Goal: Task Accomplishment & Management: Manage account settings

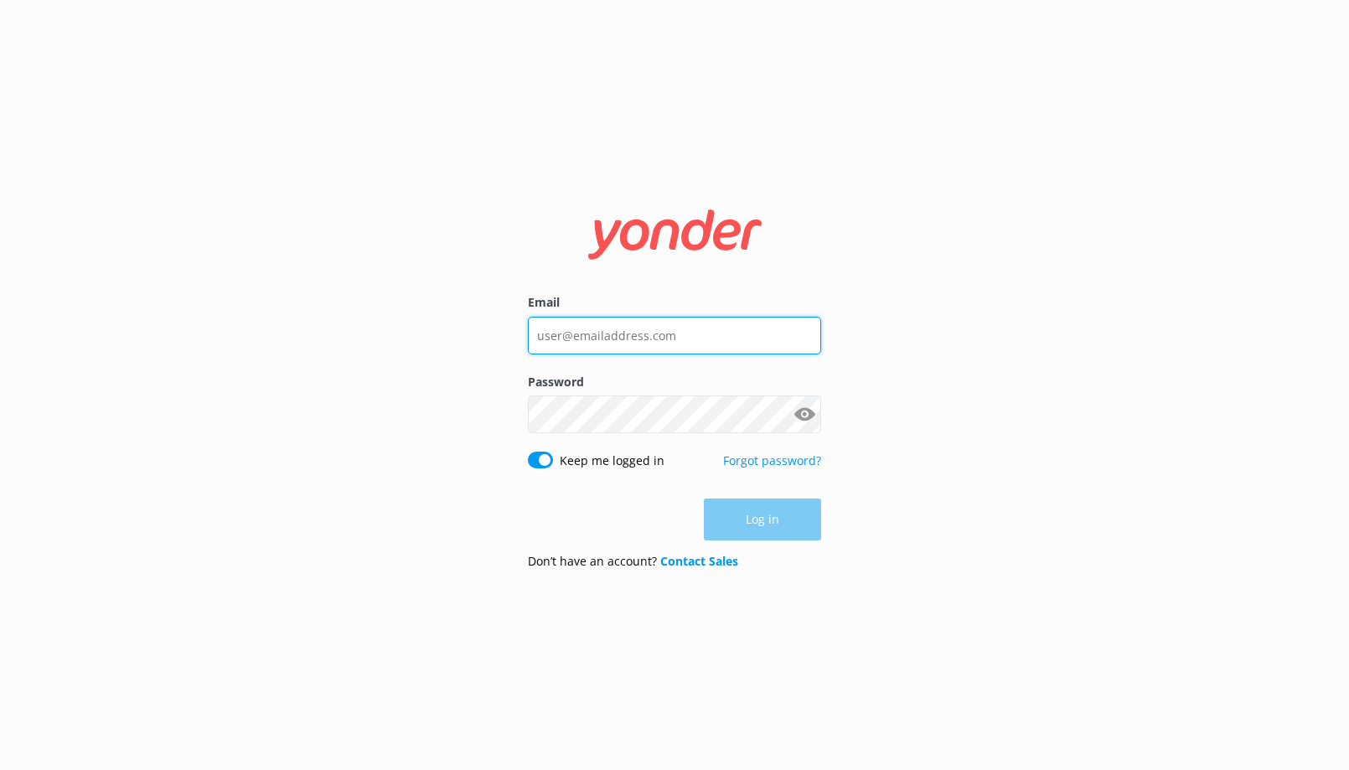
click at [566, 341] on input "Email" at bounding box center [674, 336] width 293 height 38
type input "info@melbcruises.com.au"
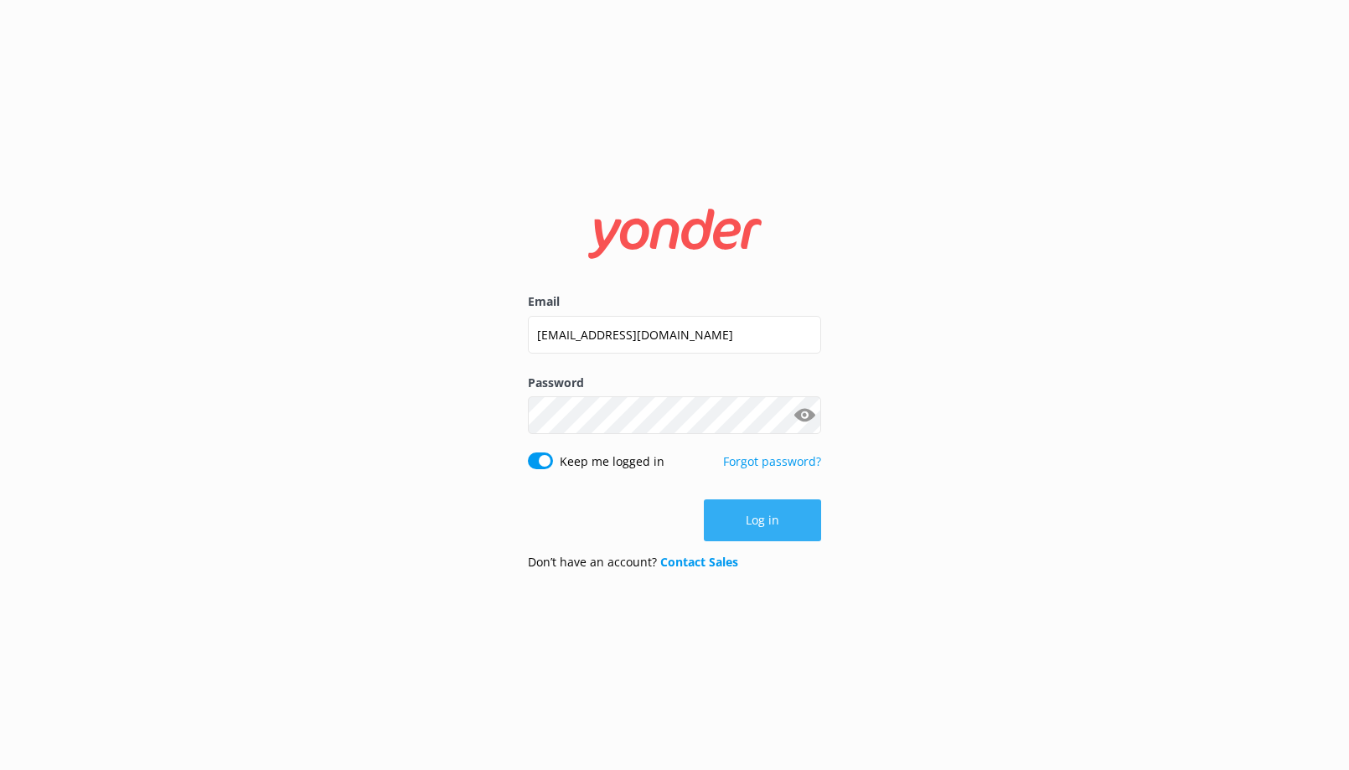
click at [751, 521] on button "Log in" at bounding box center [762, 520] width 117 height 42
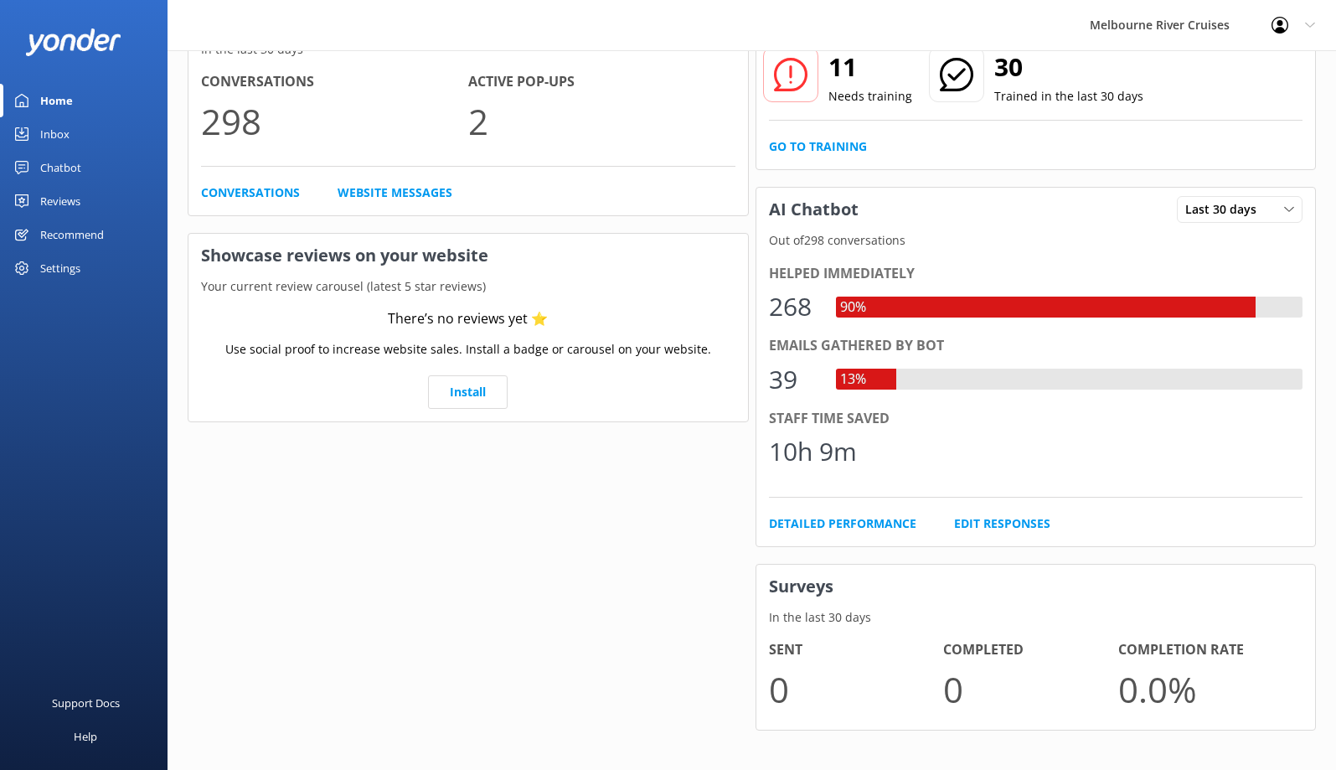
scroll to position [147, 0]
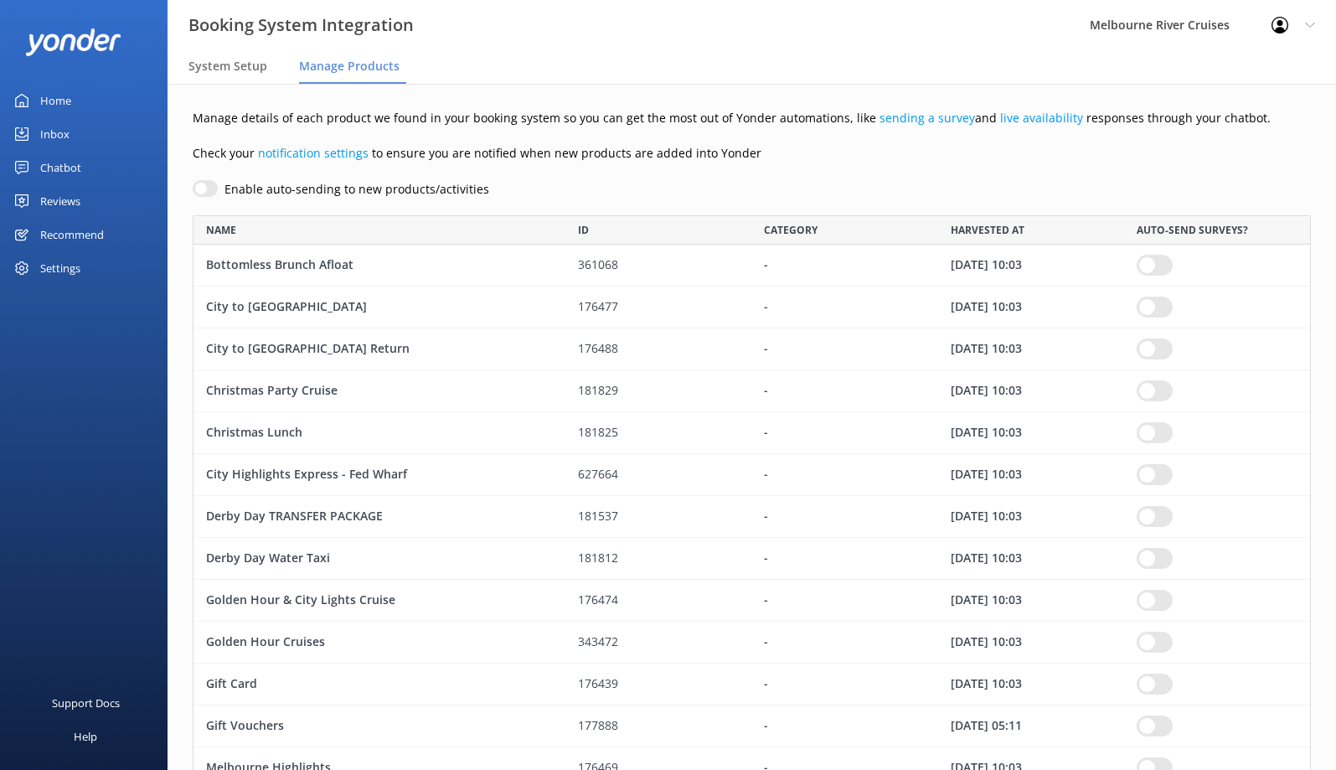
scroll to position [1274, 1106]
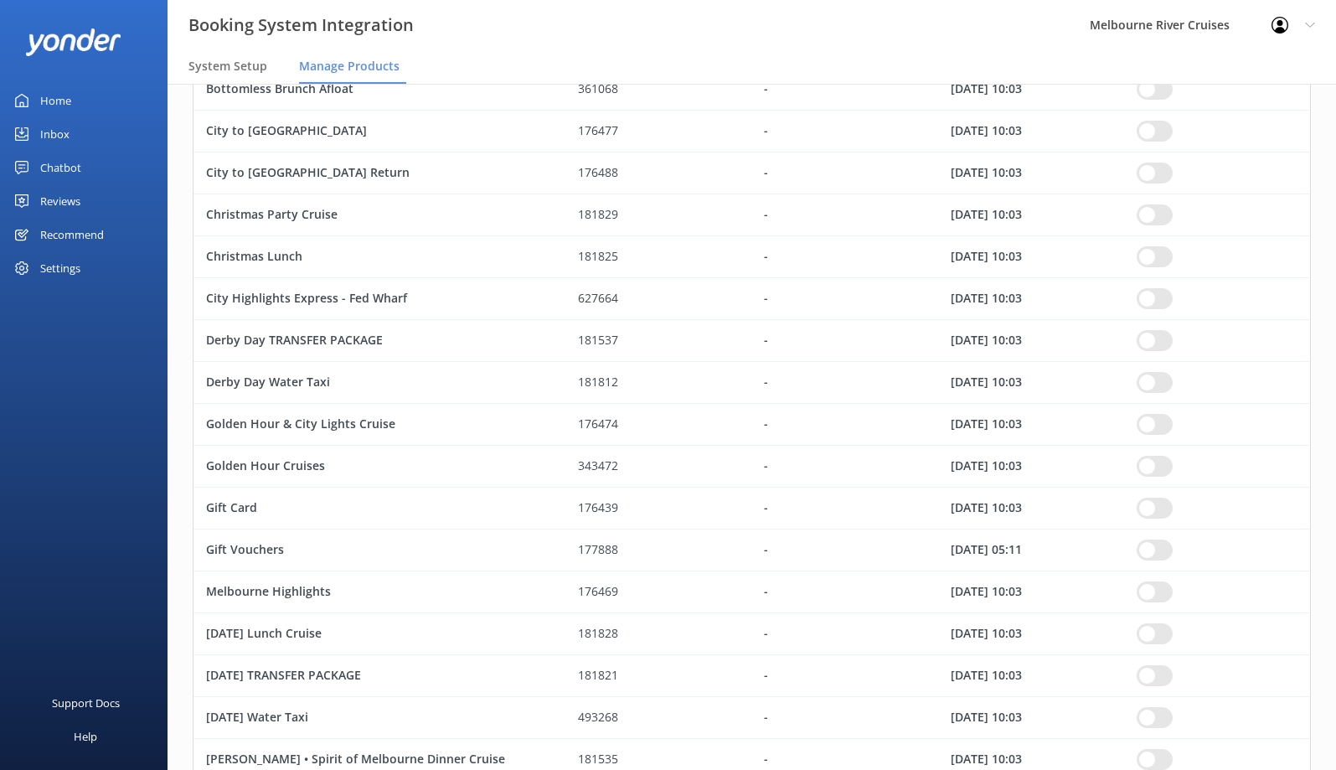
scroll to position [251, 0]
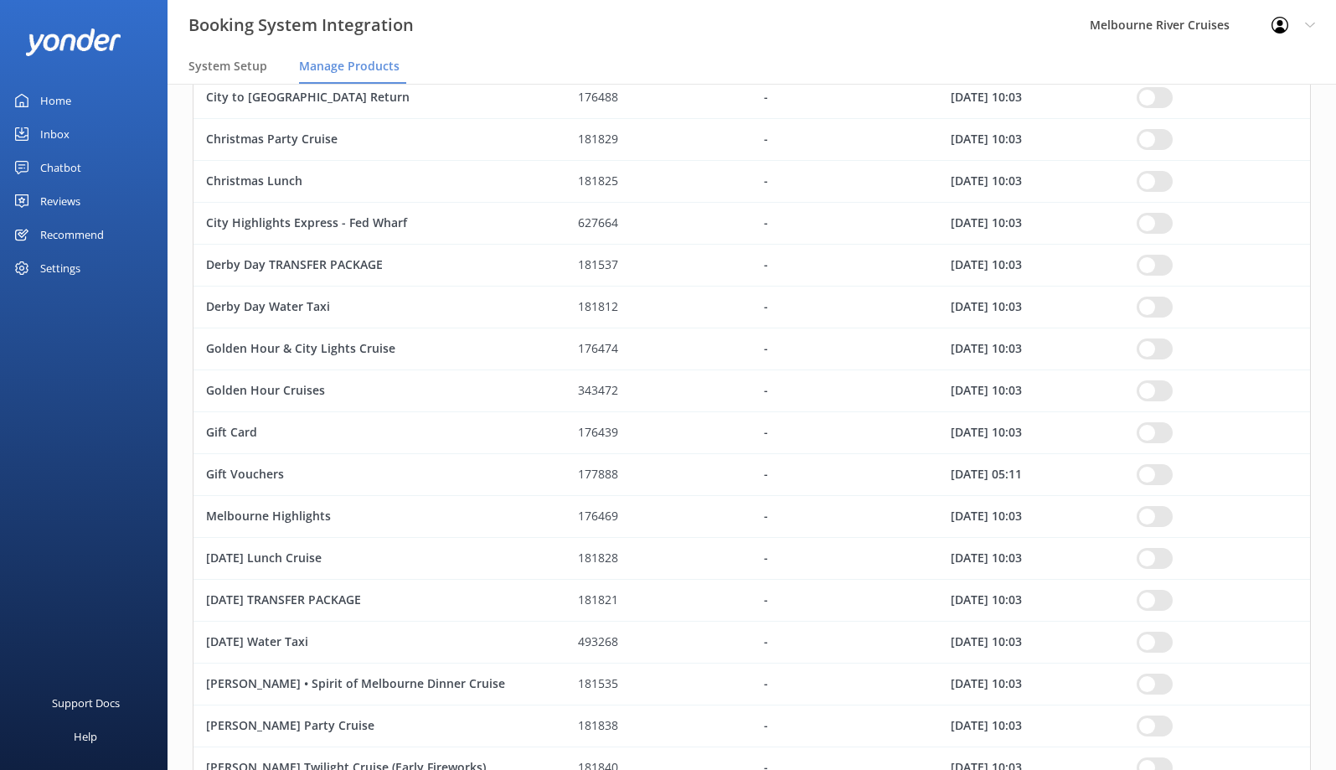
click at [254, 472] on div "Gift Vouchers" at bounding box center [380, 475] width 372 height 42
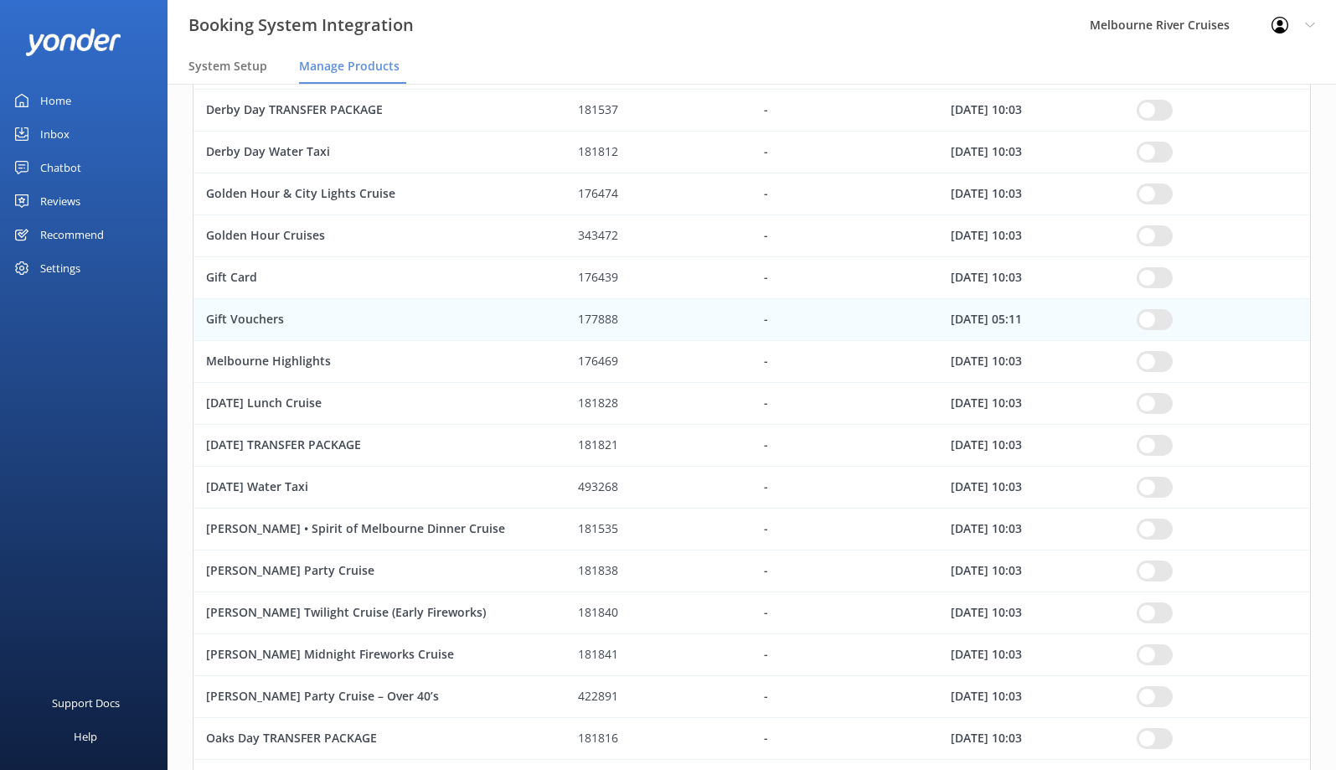
scroll to position [365, 0]
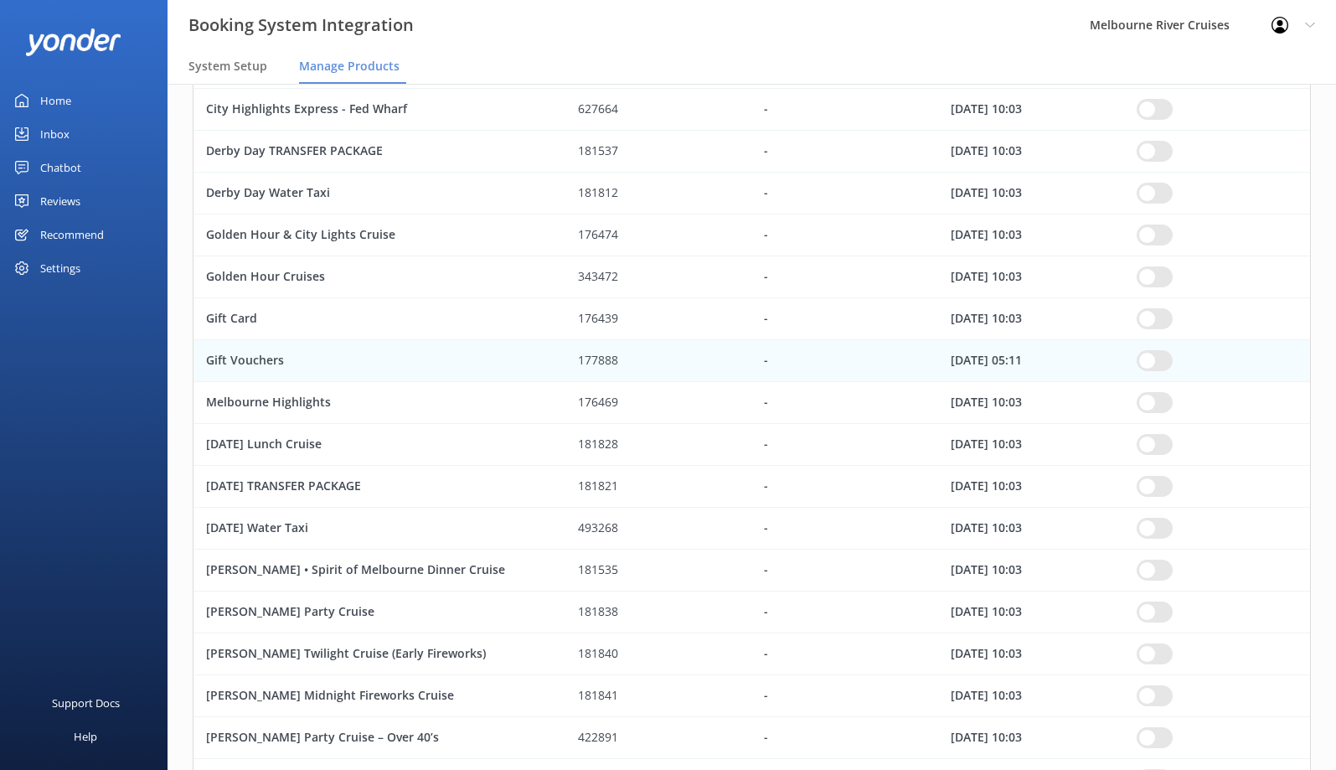
click at [248, 363] on div "Gift Vouchers" at bounding box center [380, 361] width 372 height 42
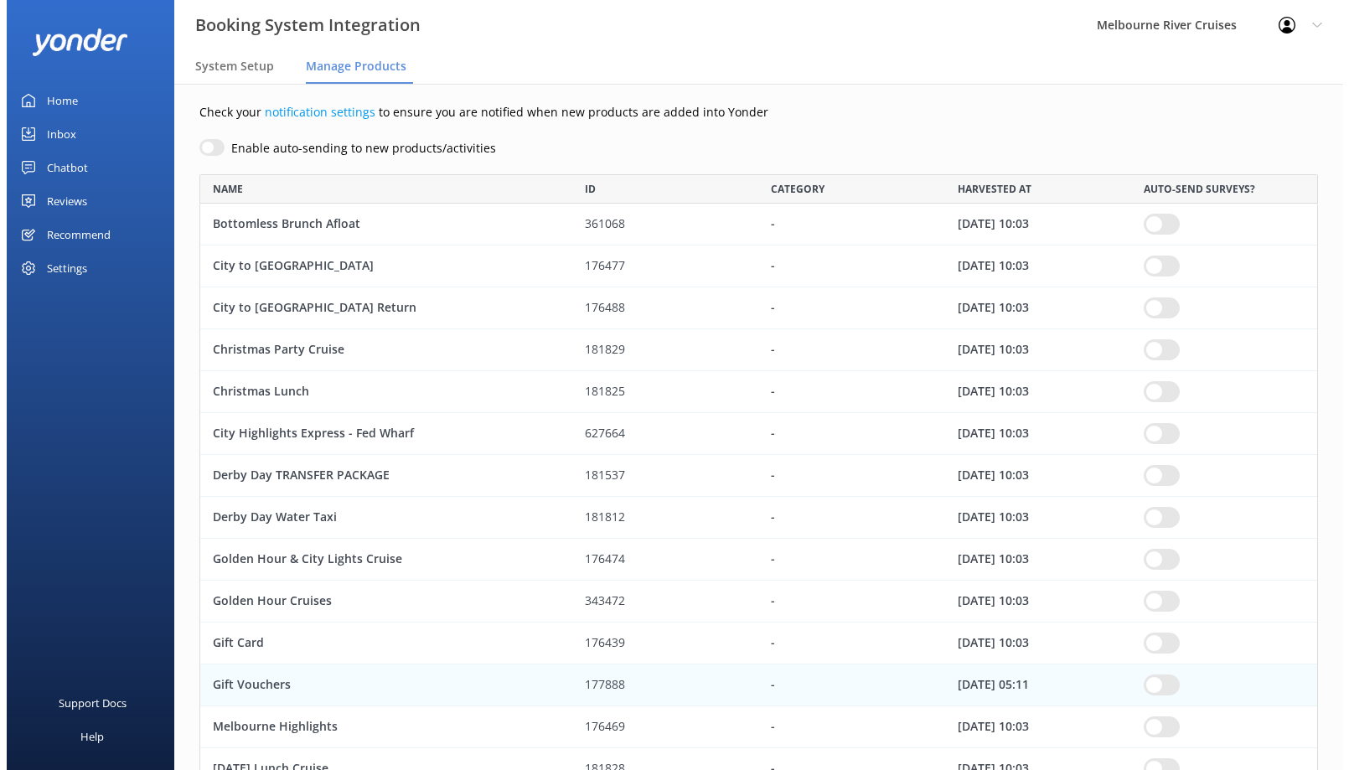
scroll to position [0, 0]
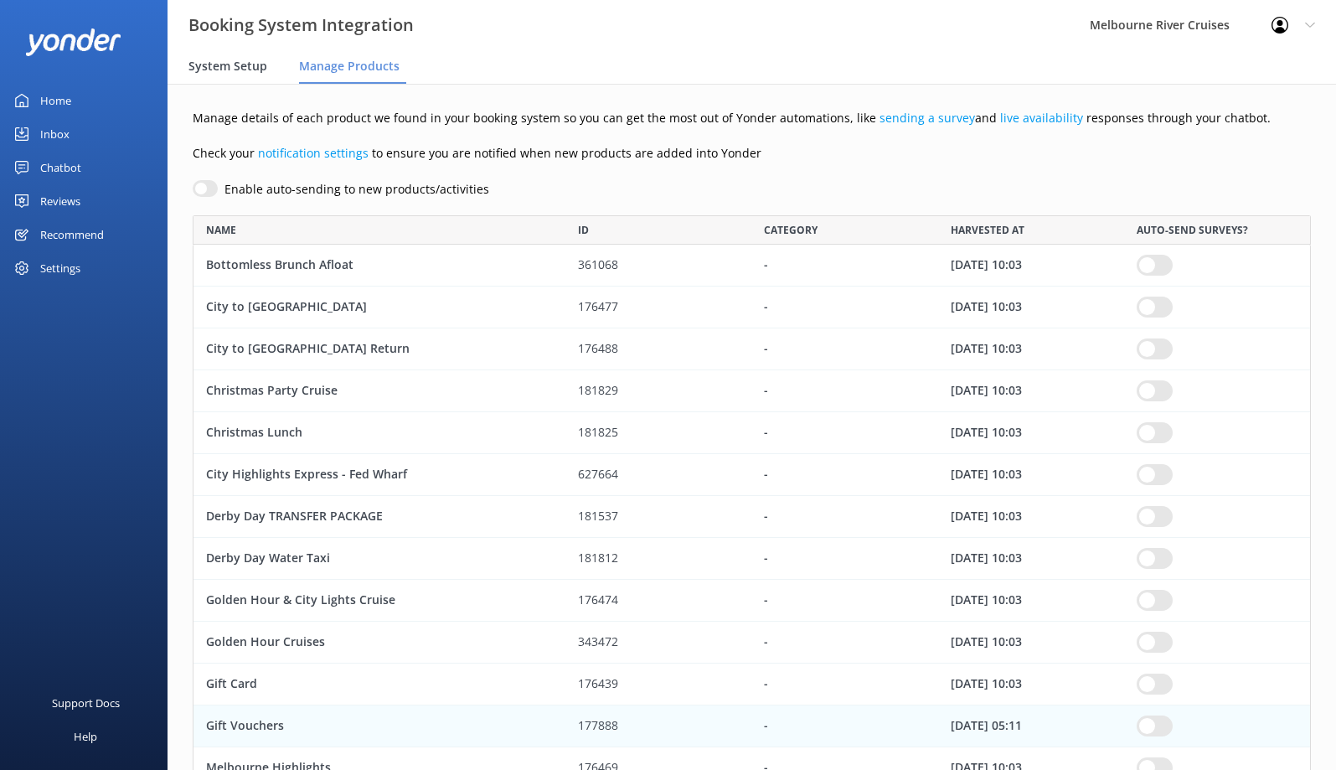
click at [202, 65] on span "System Setup" at bounding box center [228, 66] width 79 height 17
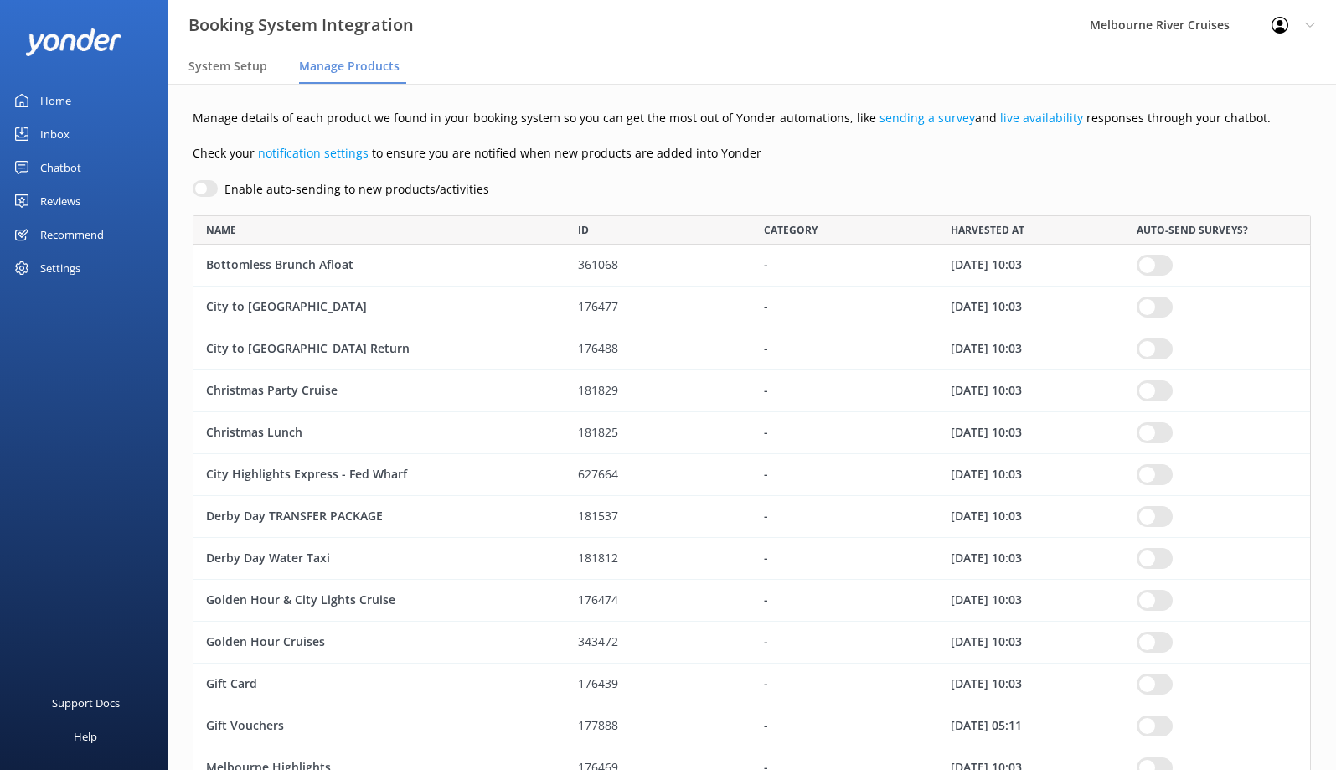
scroll to position [1274, 1106]
click at [1314, 20] on icon at bounding box center [1310, 25] width 10 height 10
click at [1227, 115] on link "Logout" at bounding box center [1254, 113] width 168 height 42
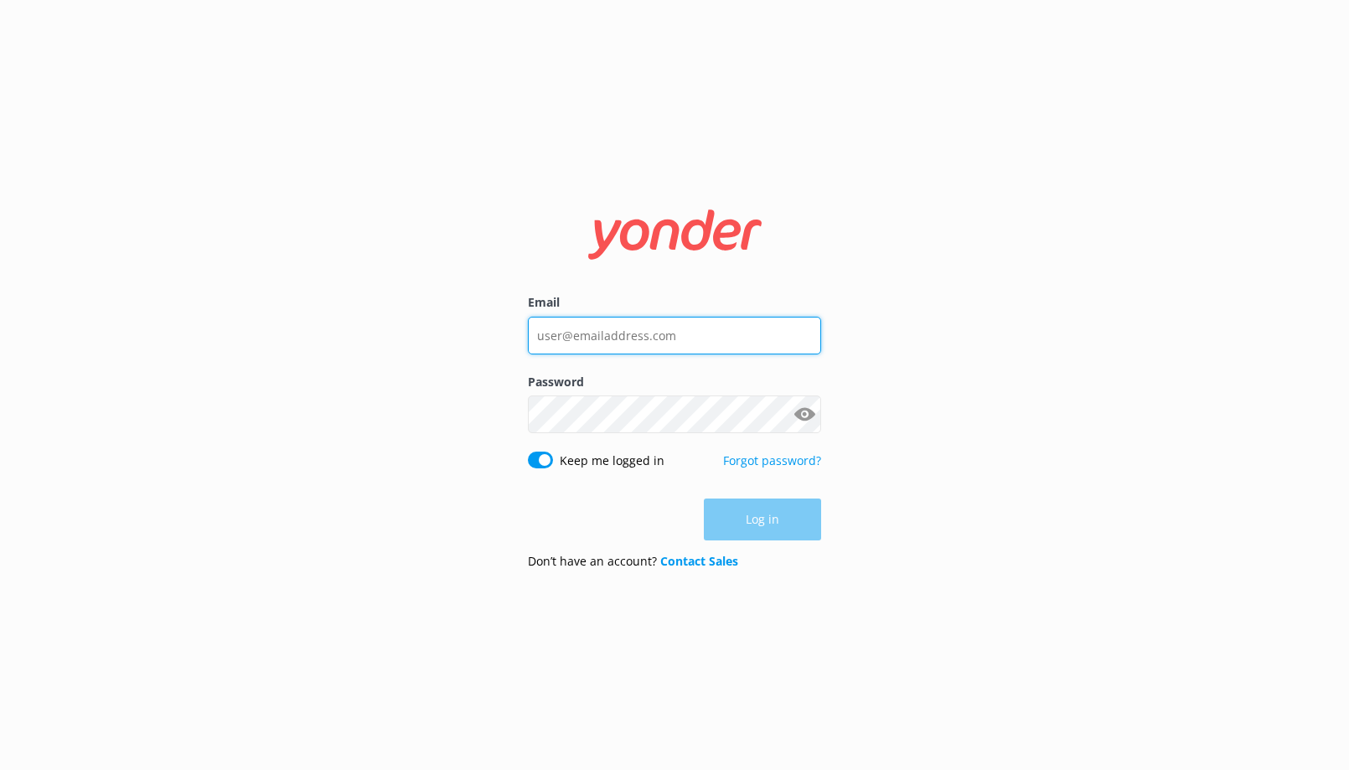
click at [557, 329] on input "Email" at bounding box center [674, 336] width 293 height 38
type input "m"
type input "[EMAIL_ADDRESS][DOMAIN_NAME]"
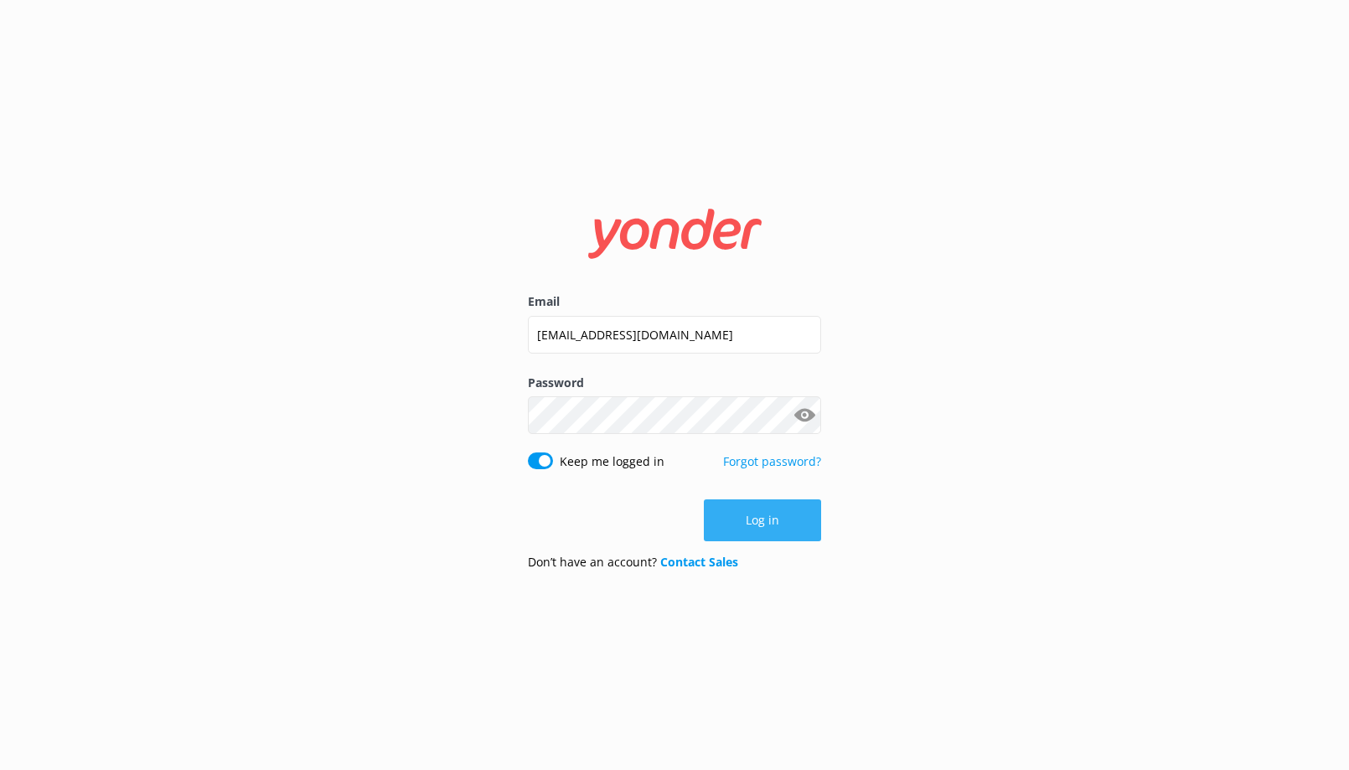
click at [758, 522] on button "Log in" at bounding box center [762, 520] width 117 height 42
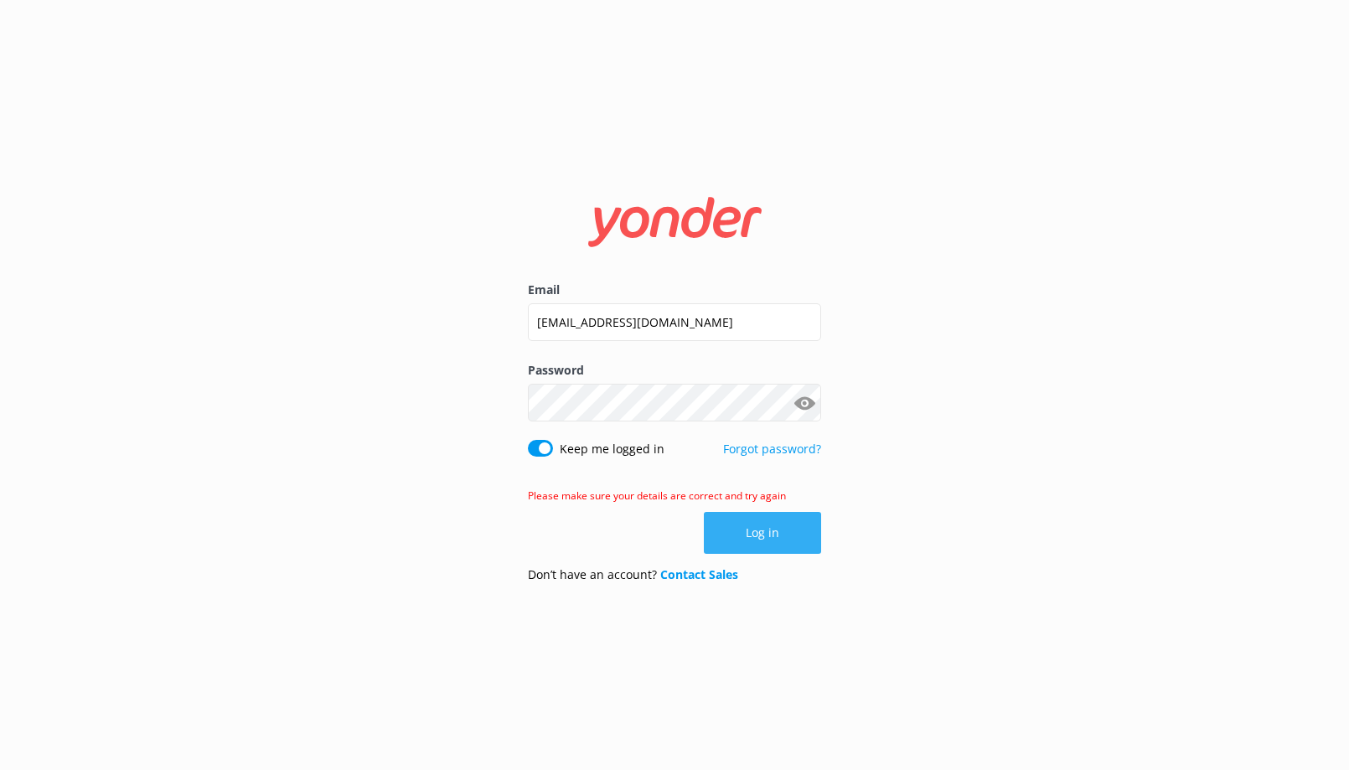
click at [760, 540] on button "Log in" at bounding box center [762, 533] width 117 height 42
